Goal: Find specific page/section: Find specific page/section

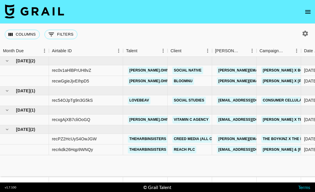
click at [307, 15] on icon "open drawer" at bounding box center [307, 11] width 7 height 7
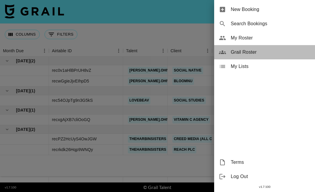
click at [258, 53] on span "Grail Roster" at bounding box center [271, 52] width 80 height 7
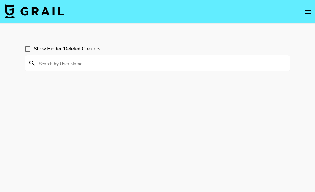
click at [258, 53] on div "Show Hidden/Deleted Creators" at bounding box center [158, 49] width 266 height 12
click at [252, 58] on div at bounding box center [157, 62] width 265 height 15
click at [235, 61] on input at bounding box center [161, 62] width 251 height 9
type input "kayleeandrew18"
click at [29, 47] on input "Show Hidden/Deleted Creators" at bounding box center [27, 49] width 12 height 12
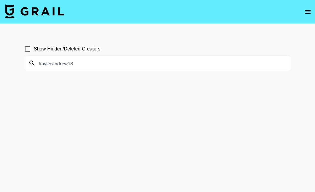
checkbox input "true"
click at [77, 64] on input "kayleeandrew18" at bounding box center [161, 62] width 251 height 9
click at [53, 63] on input "kayleeandrew18" at bounding box center [161, 62] width 251 height 9
click at [81, 62] on input "Kaylee andrew18" at bounding box center [161, 62] width 251 height 9
click at [56, 63] on input "[PERSON_NAME]" at bounding box center [161, 62] width 251 height 9
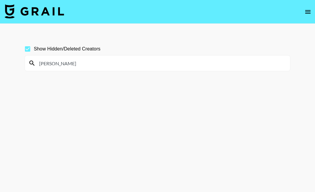
click at [98, 66] on input "[PERSON_NAME]" at bounding box center [161, 62] width 251 height 9
click at [31, 62] on icon at bounding box center [31, 63] width 7 height 7
drag, startPoint x: 75, startPoint y: 63, endPoint x: 49, endPoint y: 63, distance: 26.1
click at [49, 63] on input "[PERSON_NAME]" at bounding box center [161, 62] width 251 height 9
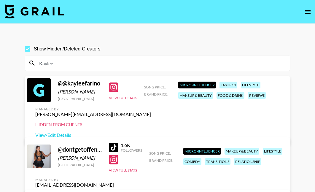
type input "Kaylee"
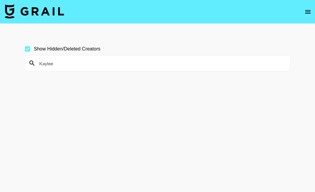
click at [79, 64] on input "Kaylee" at bounding box center [161, 62] width 251 height 9
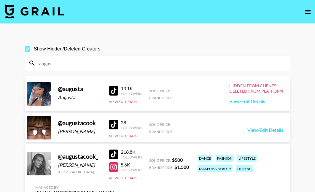
type input "august"
click at [58, 60] on input "august" at bounding box center [161, 62] width 251 height 9
click at [57, 60] on input "august" at bounding box center [161, 62] width 251 height 9
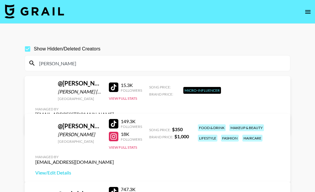
type input "carly"
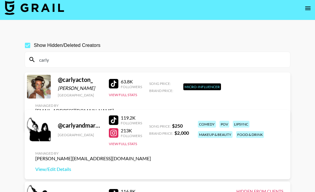
scroll to position [2, 0]
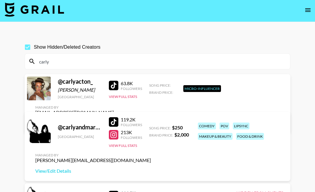
drag, startPoint x: 49, startPoint y: 60, endPoint x: 34, endPoint y: 59, distance: 15.2
click at [34, 60] on div "carly" at bounding box center [157, 61] width 265 height 15
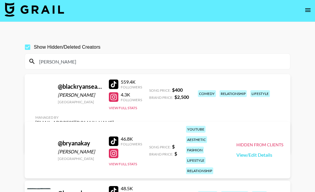
type input "[PERSON_NAME]"
